Goal: Find specific fact: Find specific fact

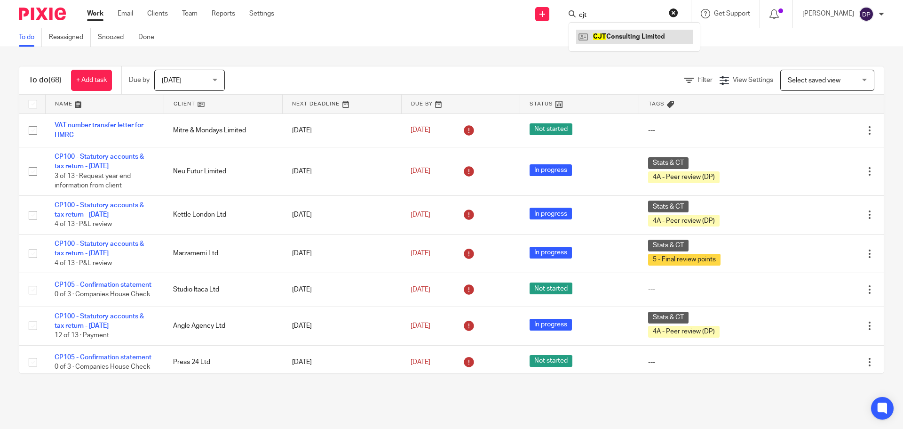
type input "cjt"
click at [629, 40] on link at bounding box center [634, 37] width 117 height 14
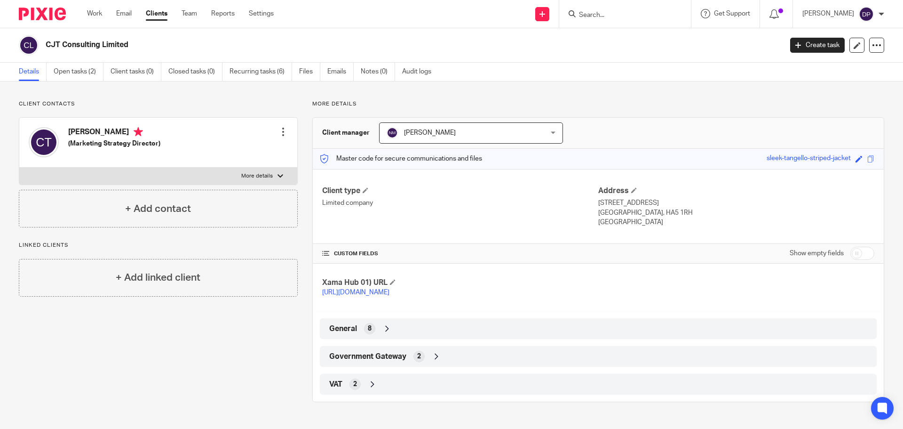
click at [426, 364] on div "Government Gateway 2" at bounding box center [598, 356] width 543 height 16
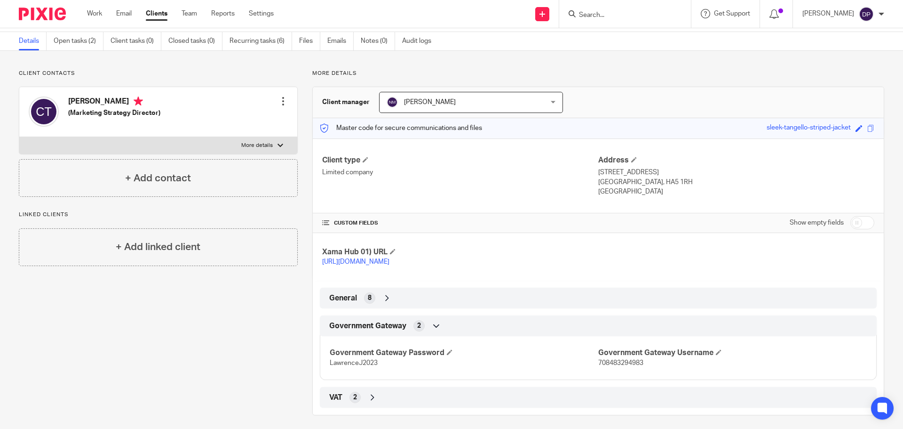
scroll to position [46, 0]
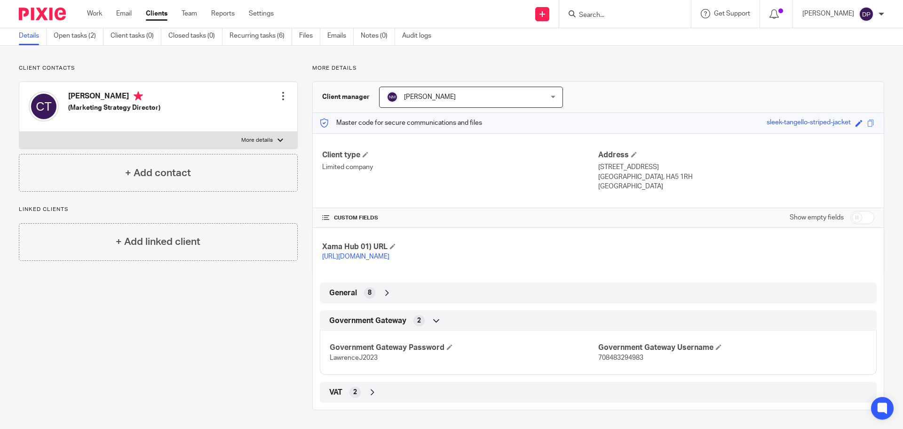
click at [607, 357] on span "708483294983" at bounding box center [621, 357] width 45 height 7
click at [608, 357] on span "708483294983" at bounding box center [621, 357] width 45 height 7
copy span "708483294983"
click at [346, 357] on span "LawrenceJ2023" at bounding box center [354, 357] width 48 height 7
click at [347, 357] on span "LawrenceJ2023" at bounding box center [354, 357] width 48 height 7
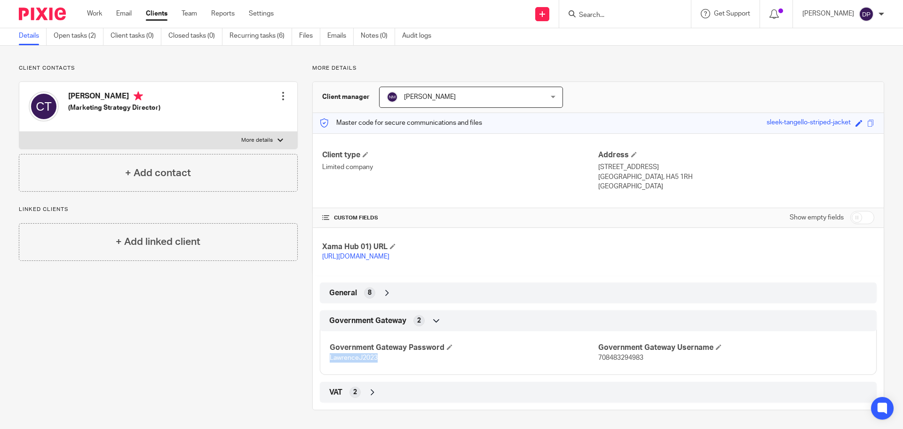
copy span "LawrenceJ2023"
